Goal: Use online tool/utility: Utilize a website feature to perform a specific function

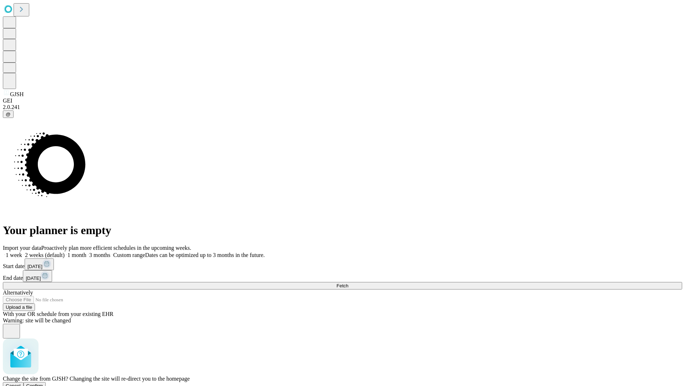
click at [43, 383] on span "Confirm" at bounding box center [34, 385] width 17 height 5
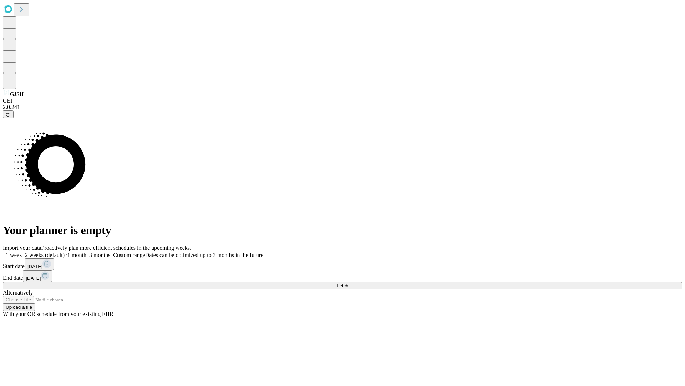
click at [65, 252] on label "2 weeks (default)" at bounding box center [43, 255] width 42 height 6
click at [348, 283] on span "Fetch" at bounding box center [343, 285] width 12 height 5
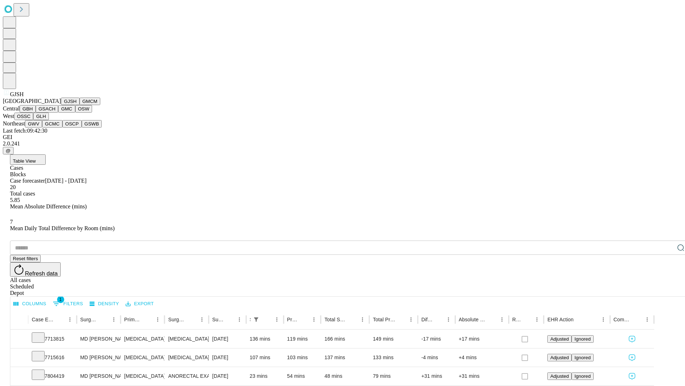
click at [80, 105] on button "GMCM" at bounding box center [90, 100] width 21 height 7
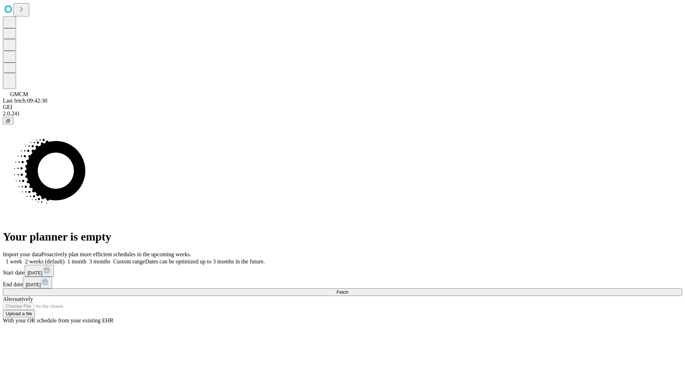
click at [65, 258] on label "2 weeks (default)" at bounding box center [43, 261] width 42 height 6
click at [348, 289] on span "Fetch" at bounding box center [343, 291] width 12 height 5
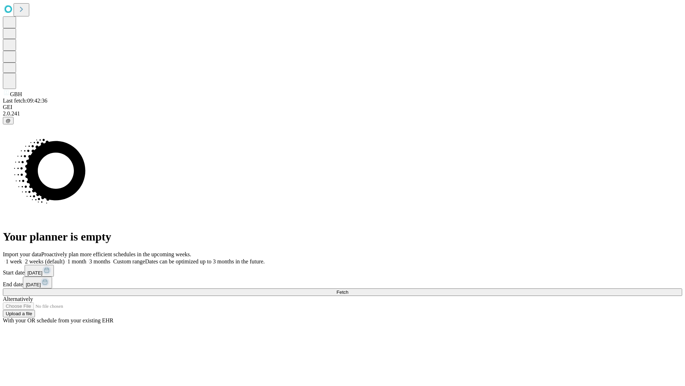
click at [65, 258] on label "2 weeks (default)" at bounding box center [43, 261] width 42 height 6
click at [348, 289] on span "Fetch" at bounding box center [343, 291] width 12 height 5
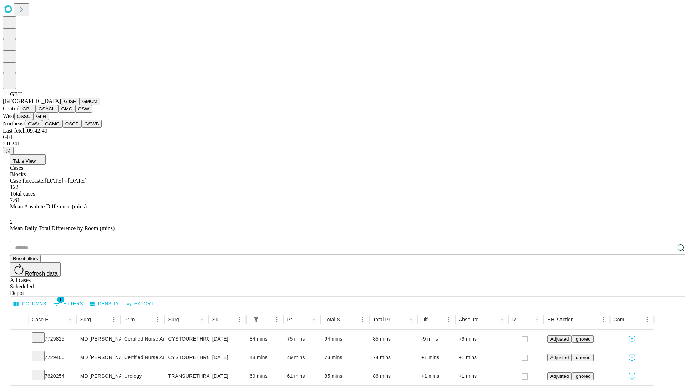
click at [55, 112] on button "GSACH" at bounding box center [47, 108] width 22 height 7
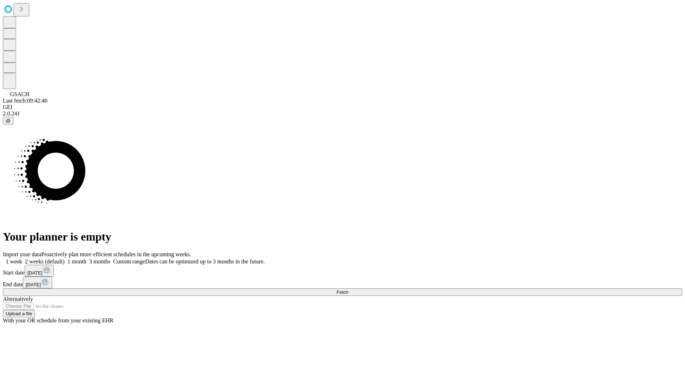
click at [65, 258] on label "2 weeks (default)" at bounding box center [43, 261] width 42 height 6
click at [348, 289] on span "Fetch" at bounding box center [343, 291] width 12 height 5
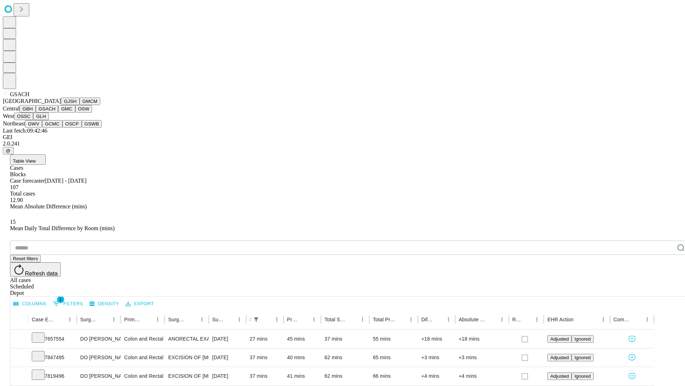
click at [58, 112] on button "GMC" at bounding box center [66, 108] width 17 height 7
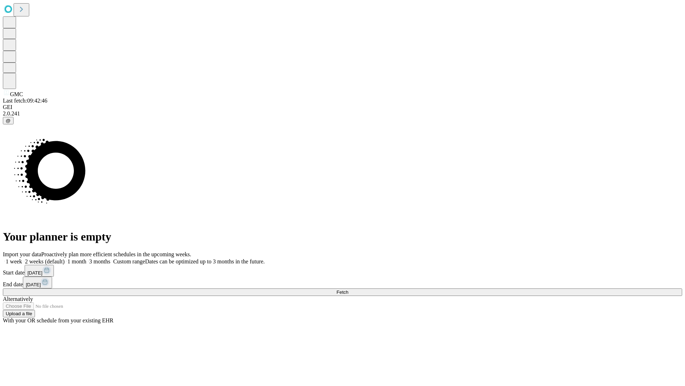
click at [65, 258] on label "2 weeks (default)" at bounding box center [43, 261] width 42 height 6
click at [348, 289] on span "Fetch" at bounding box center [343, 291] width 12 height 5
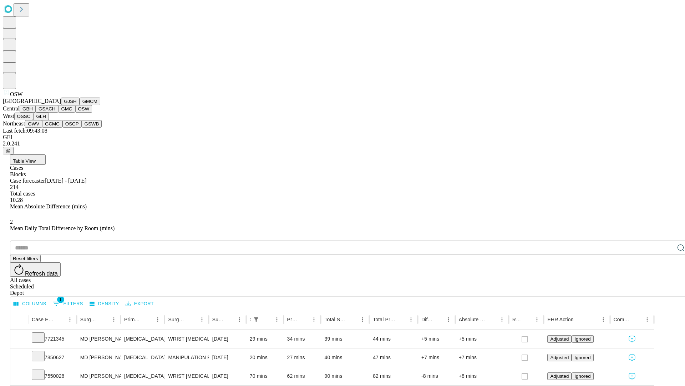
click at [34, 120] on button "OSSC" at bounding box center [23, 115] width 19 height 7
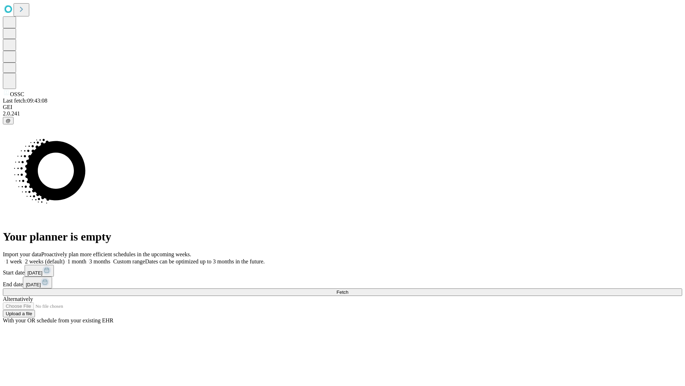
click at [65, 258] on label "2 weeks (default)" at bounding box center [43, 261] width 42 height 6
click at [348, 289] on span "Fetch" at bounding box center [343, 291] width 12 height 5
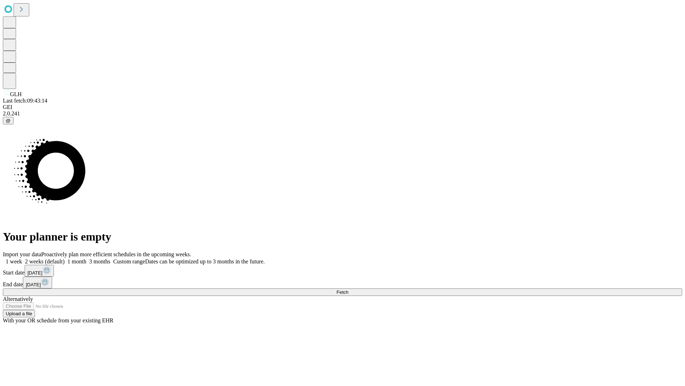
click at [348, 289] on span "Fetch" at bounding box center [343, 291] width 12 height 5
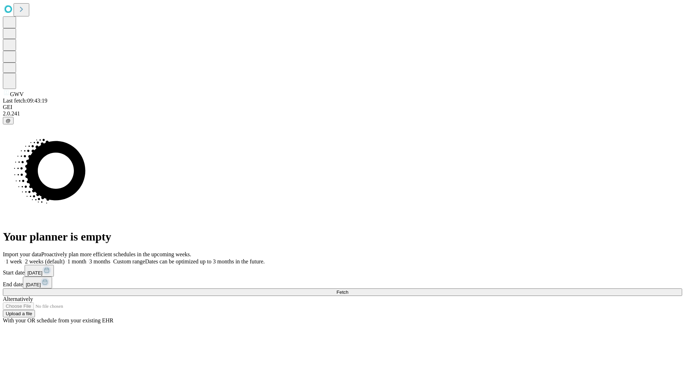
click at [65, 258] on label "2 weeks (default)" at bounding box center [43, 261] width 42 height 6
click at [348, 289] on span "Fetch" at bounding box center [343, 291] width 12 height 5
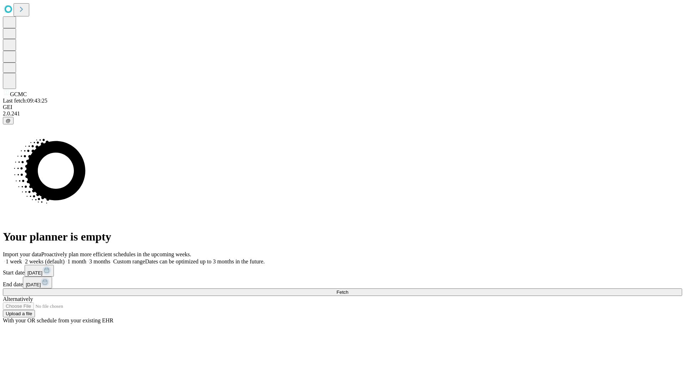
click at [65, 258] on label "2 weeks (default)" at bounding box center [43, 261] width 42 height 6
click at [348, 289] on span "Fetch" at bounding box center [343, 291] width 12 height 5
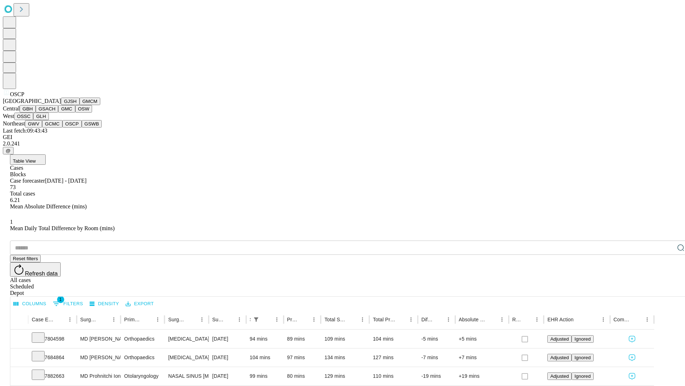
click at [82, 127] on button "GSWB" at bounding box center [92, 123] width 20 height 7
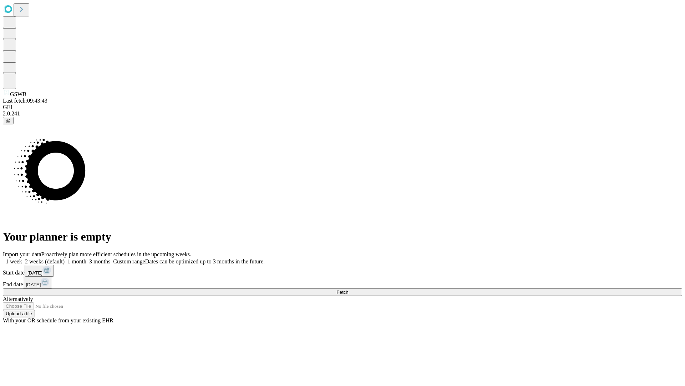
click at [65, 258] on label "2 weeks (default)" at bounding box center [43, 261] width 42 height 6
click at [348, 289] on span "Fetch" at bounding box center [343, 291] width 12 height 5
